Goal: Task Accomplishment & Management: Complete application form

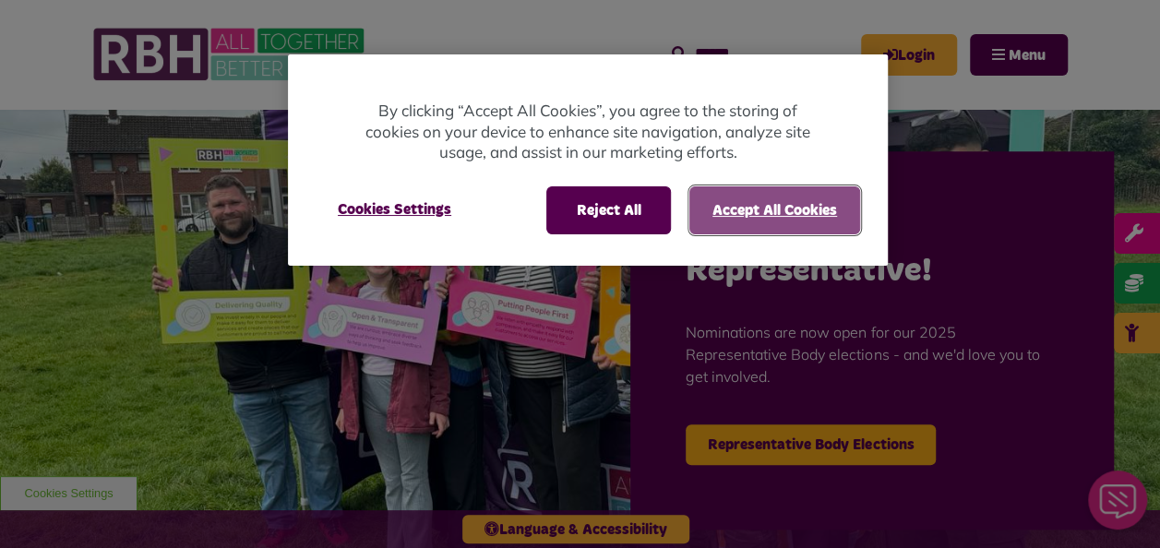
click at [759, 210] on button "Accept All Cookies" at bounding box center [775, 210] width 171 height 48
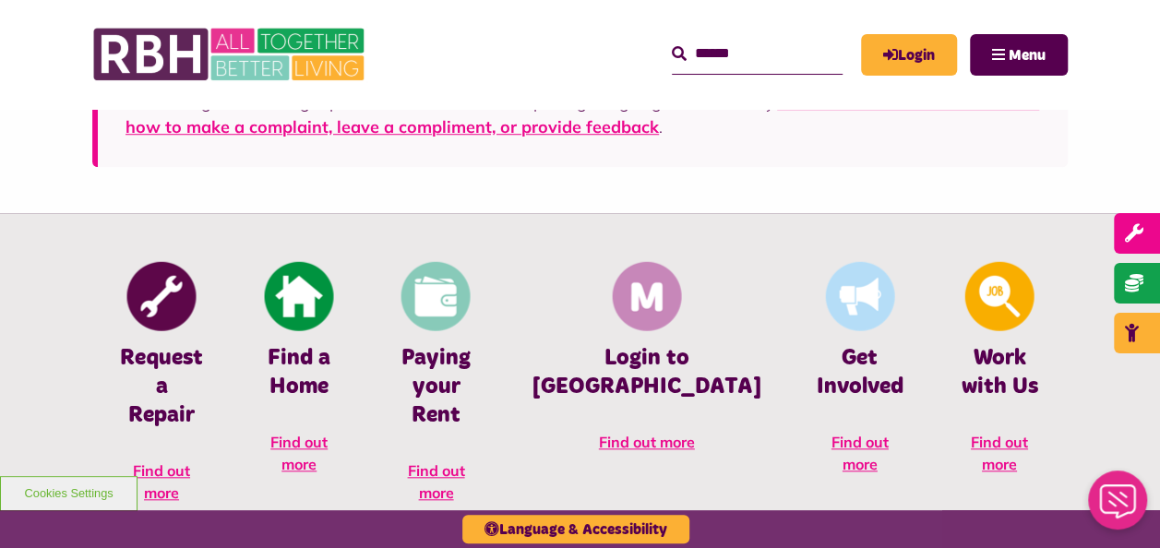
scroll to position [663, 0]
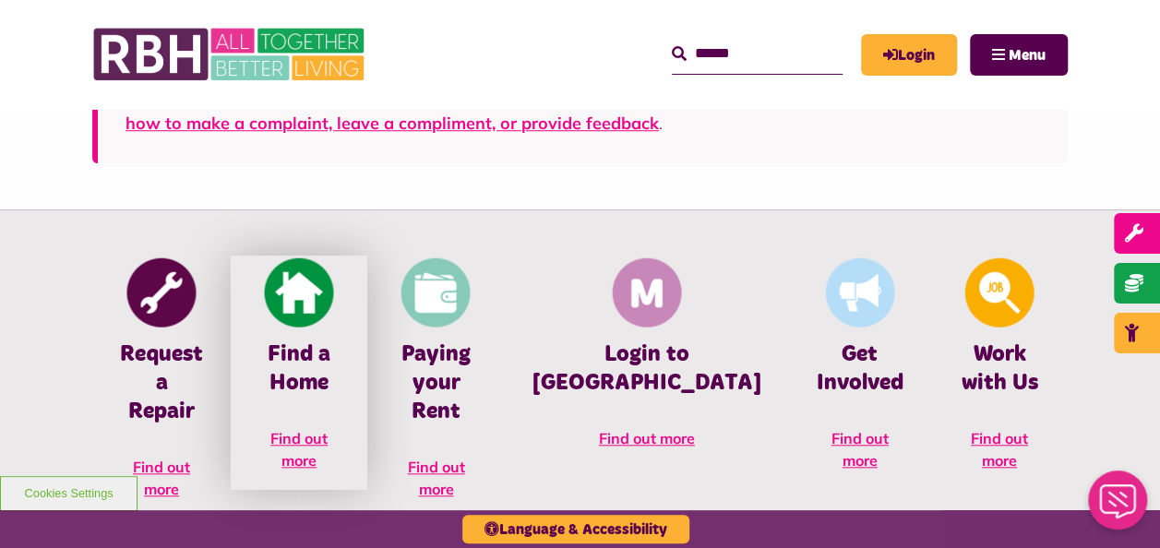
click at [334, 318] on img at bounding box center [299, 292] width 69 height 69
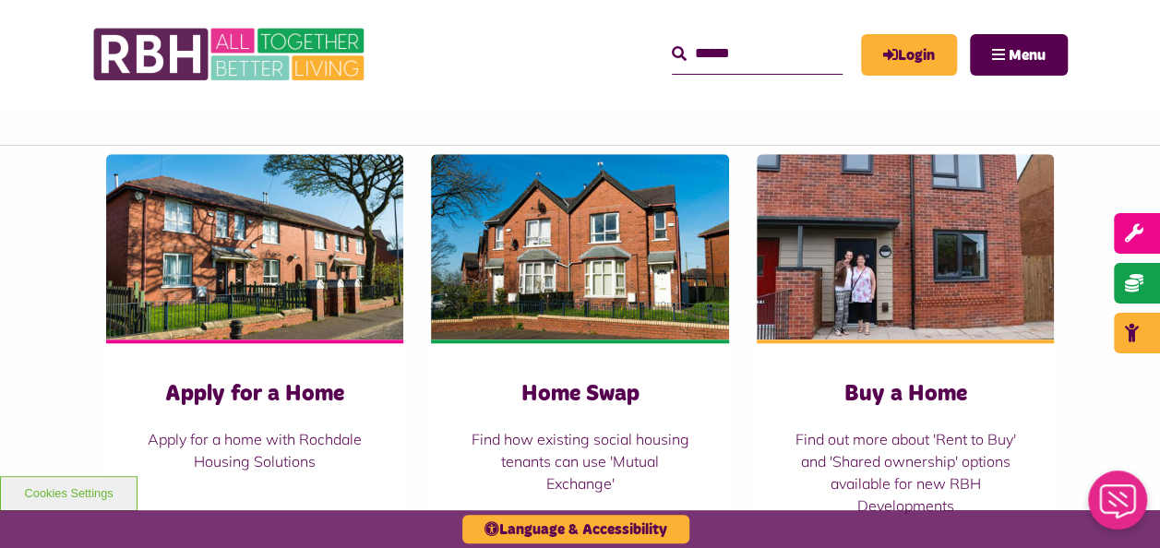
scroll to position [738, 0]
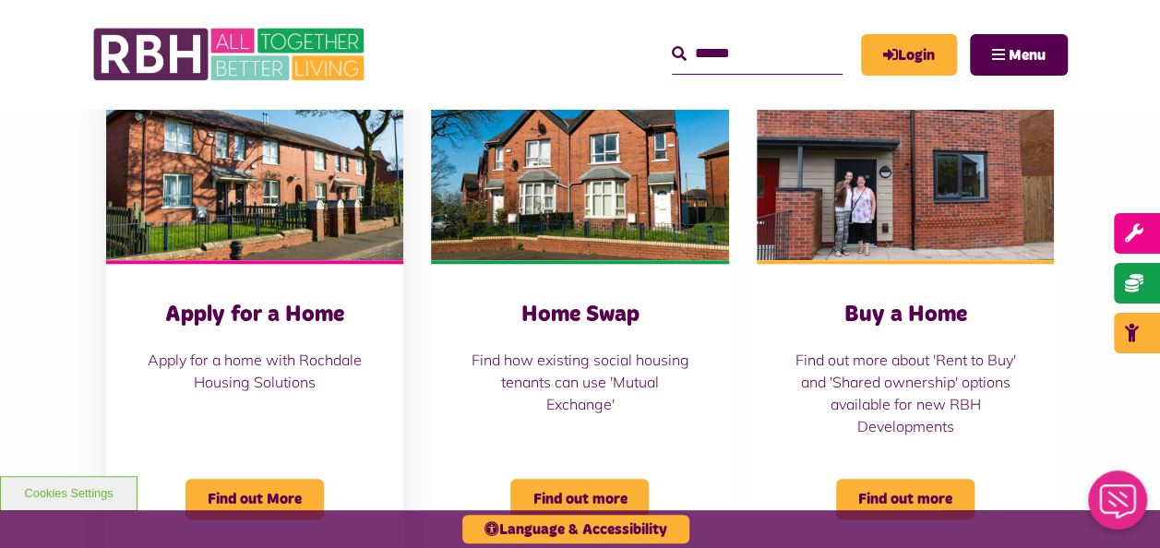
click at [286, 302] on h3 "Apply for a Home" at bounding box center [254, 315] width 223 height 29
